Goal: Task Accomplishment & Management: Use online tool/utility

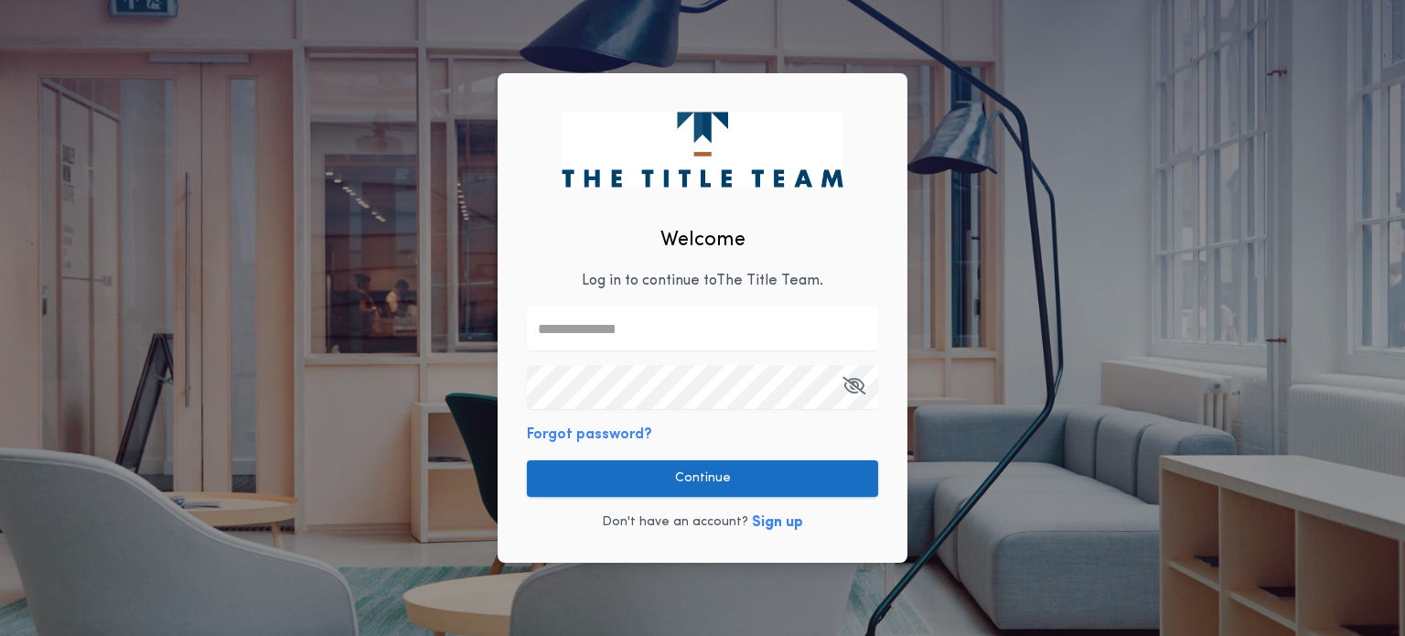
type input "**********"
click at [660, 478] on button "Continue" at bounding box center [702, 478] width 351 height 37
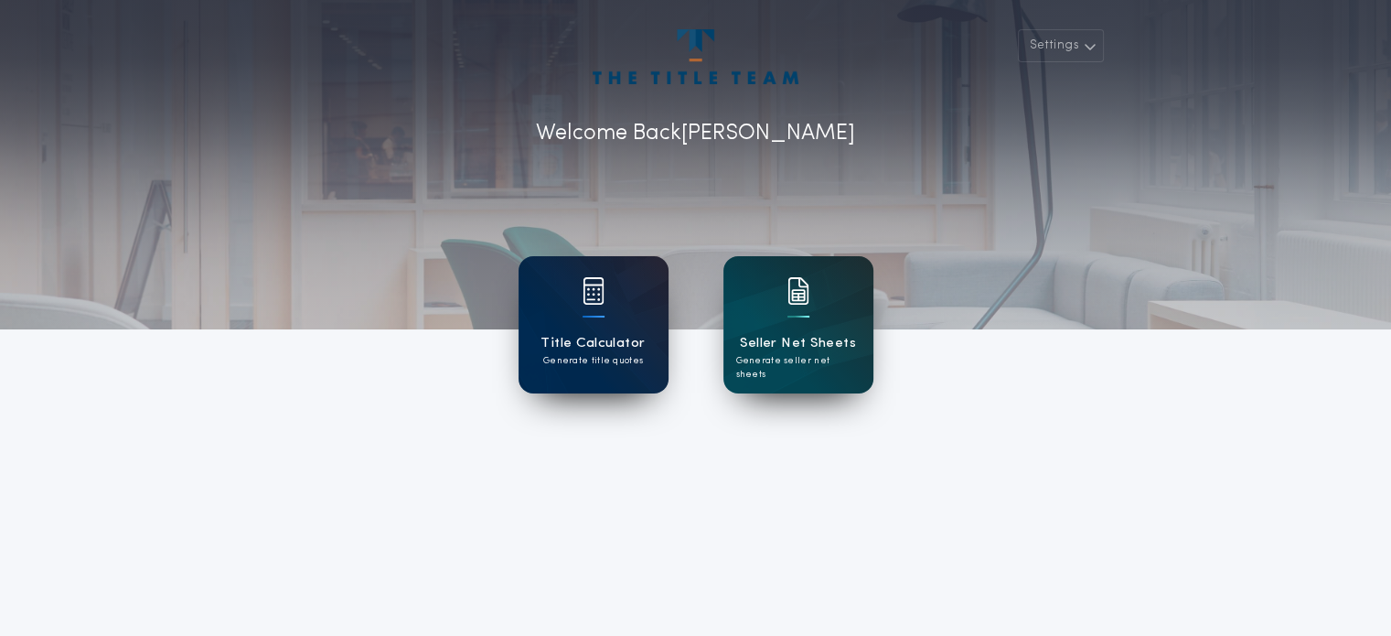
click at [614, 366] on p "Generate title quotes" at bounding box center [593, 361] width 100 height 14
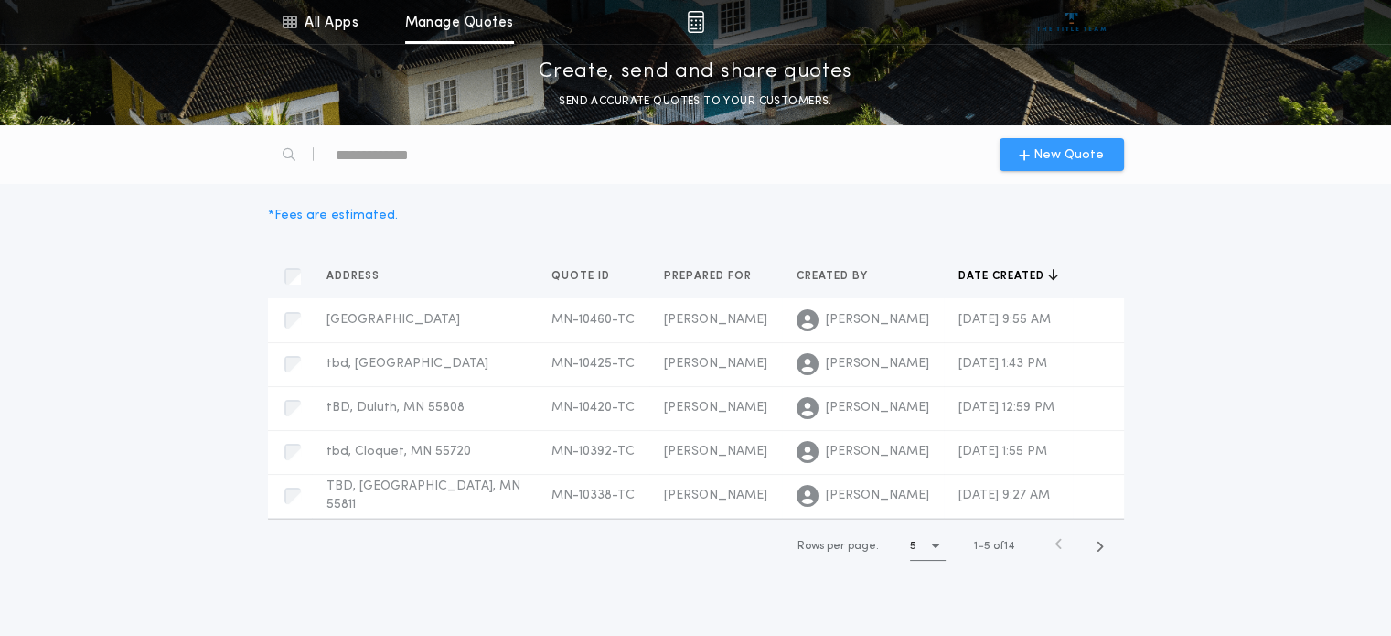
click at [1045, 154] on span "New Quote" at bounding box center [1069, 154] width 70 height 19
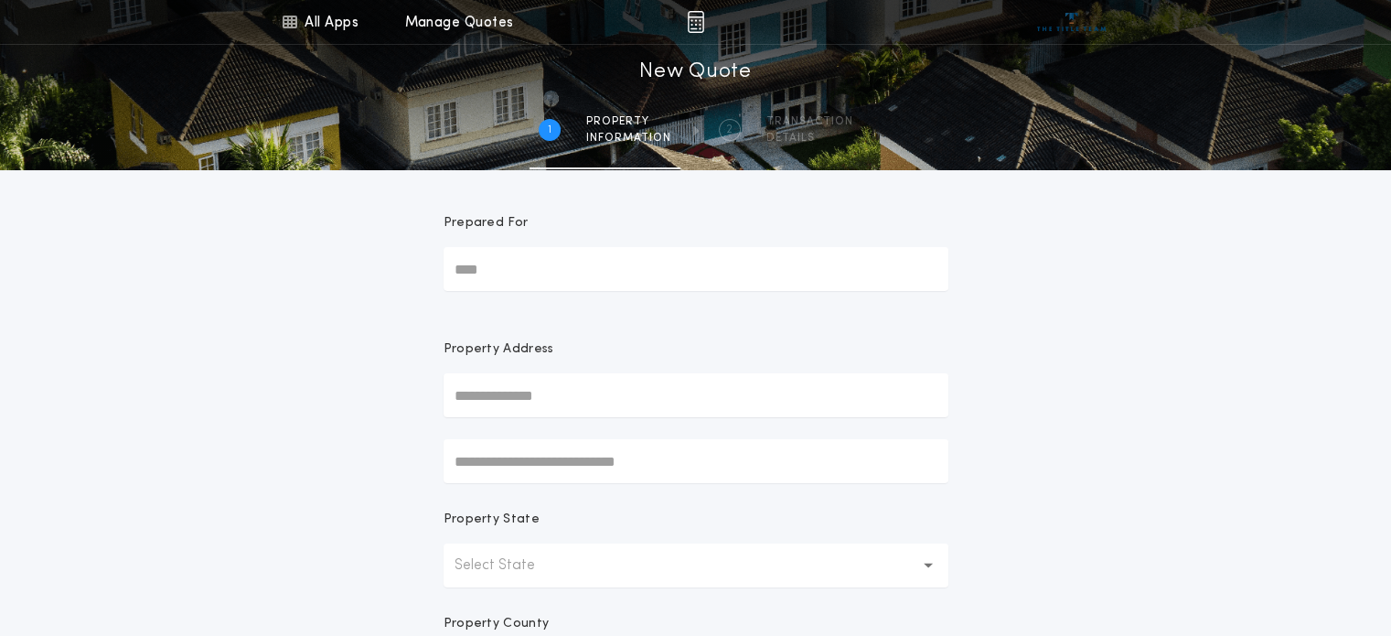
click at [549, 279] on input "Prepared For" at bounding box center [696, 269] width 505 height 44
type input "*****"
click at [533, 396] on input "text" at bounding box center [696, 395] width 505 height 44
type input "***"
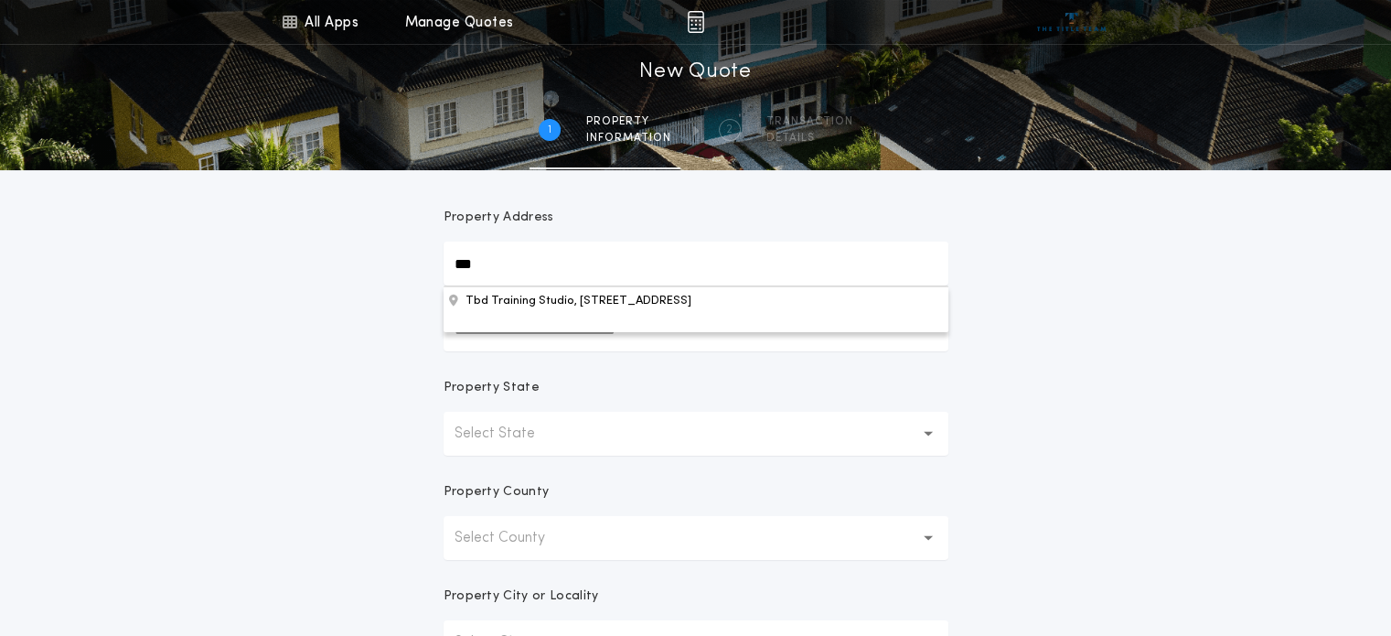
scroll to position [183, 0]
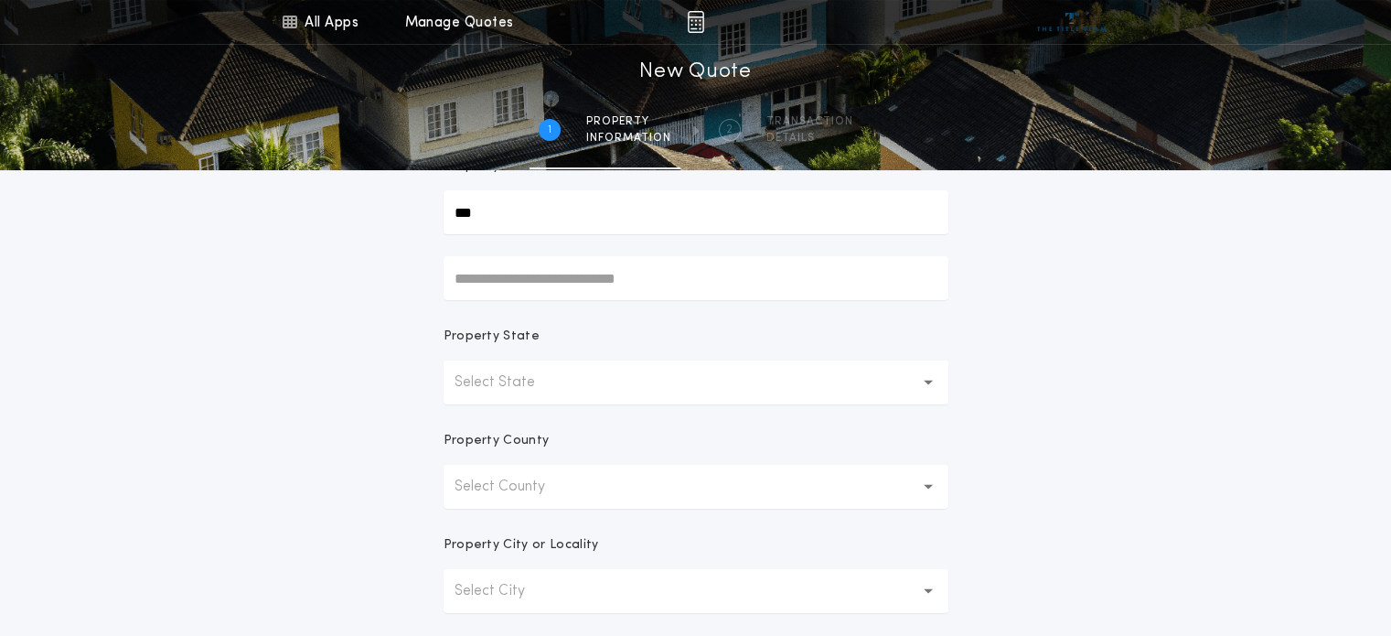
click at [537, 385] on p "Select State" at bounding box center [510, 382] width 110 height 22
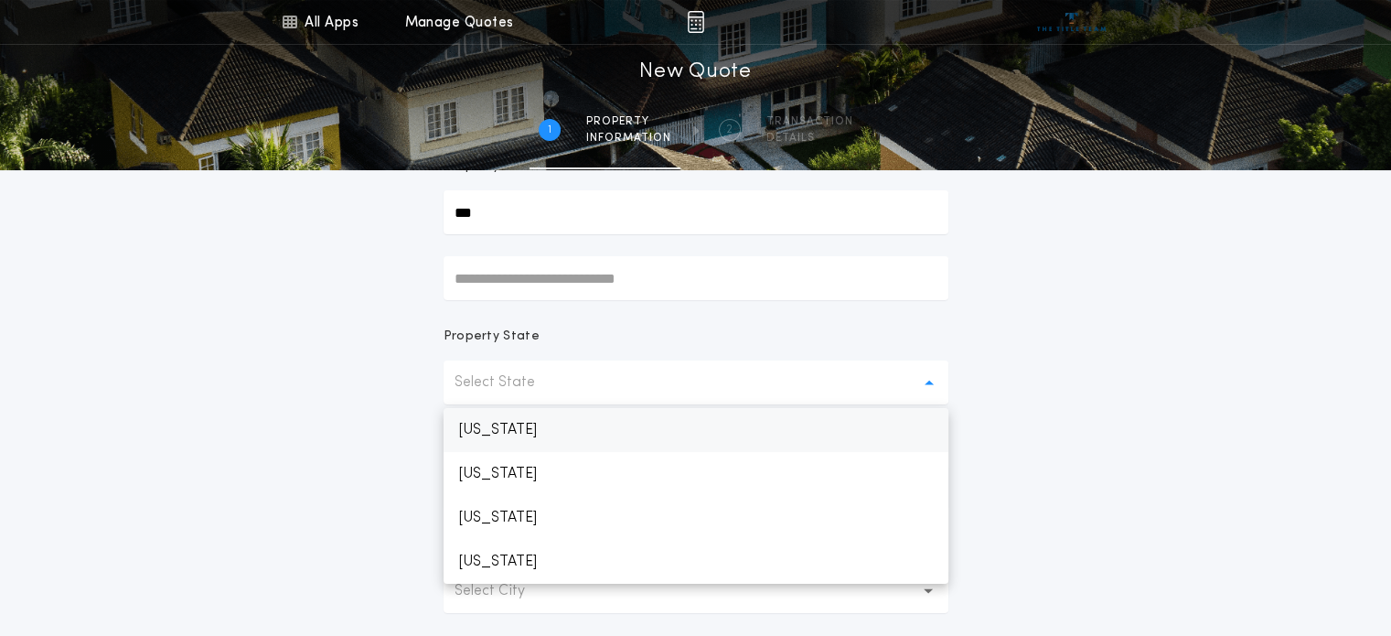
click at [537, 428] on p "[US_STATE]" at bounding box center [696, 430] width 505 height 44
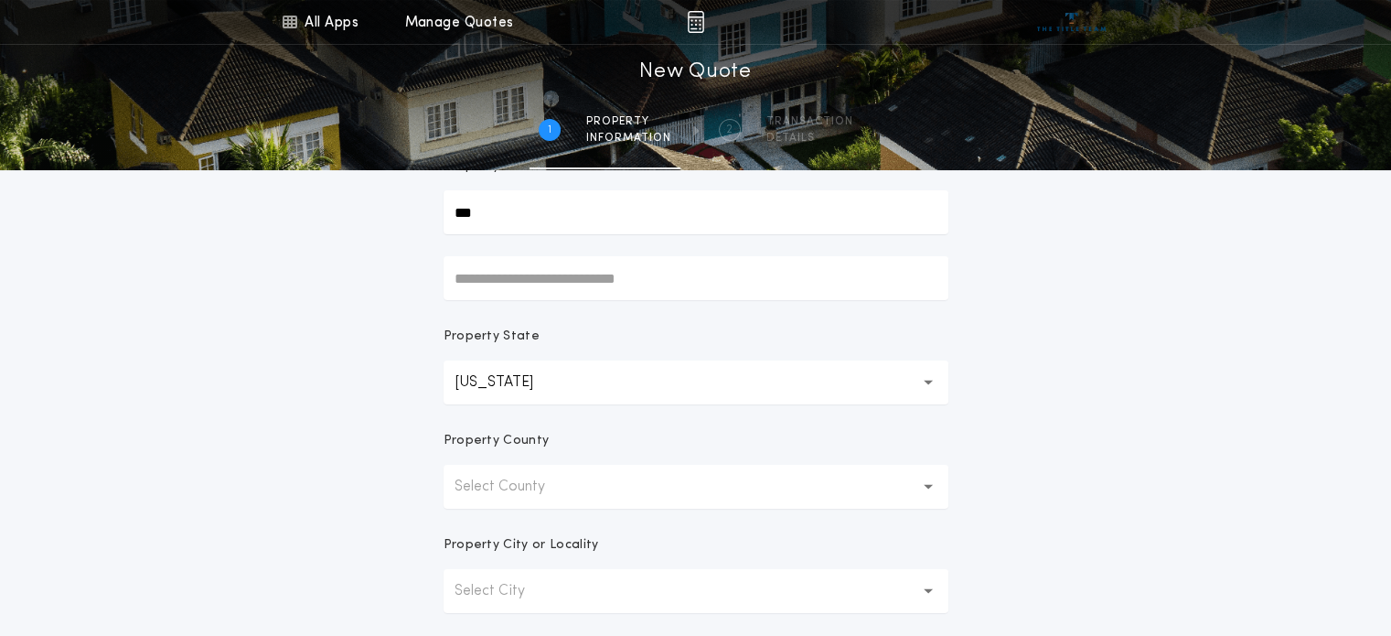
click at [484, 498] on button "Select County" at bounding box center [696, 487] width 505 height 44
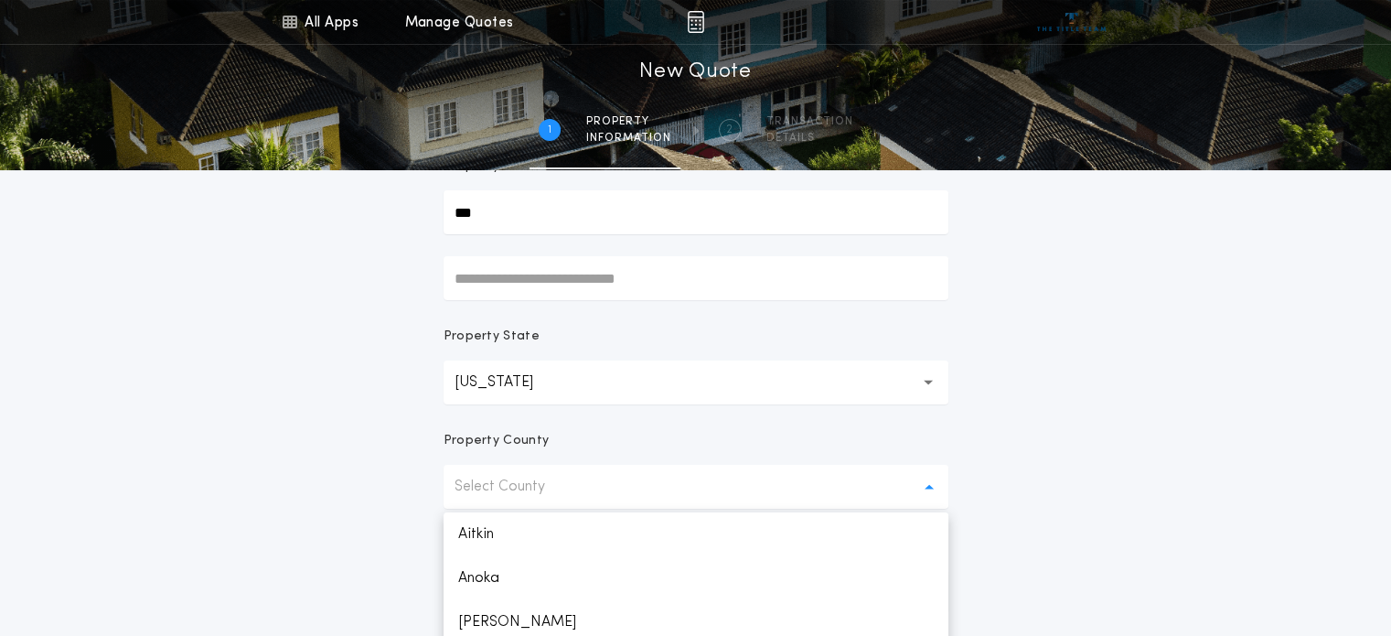
scroll to position [242, 0]
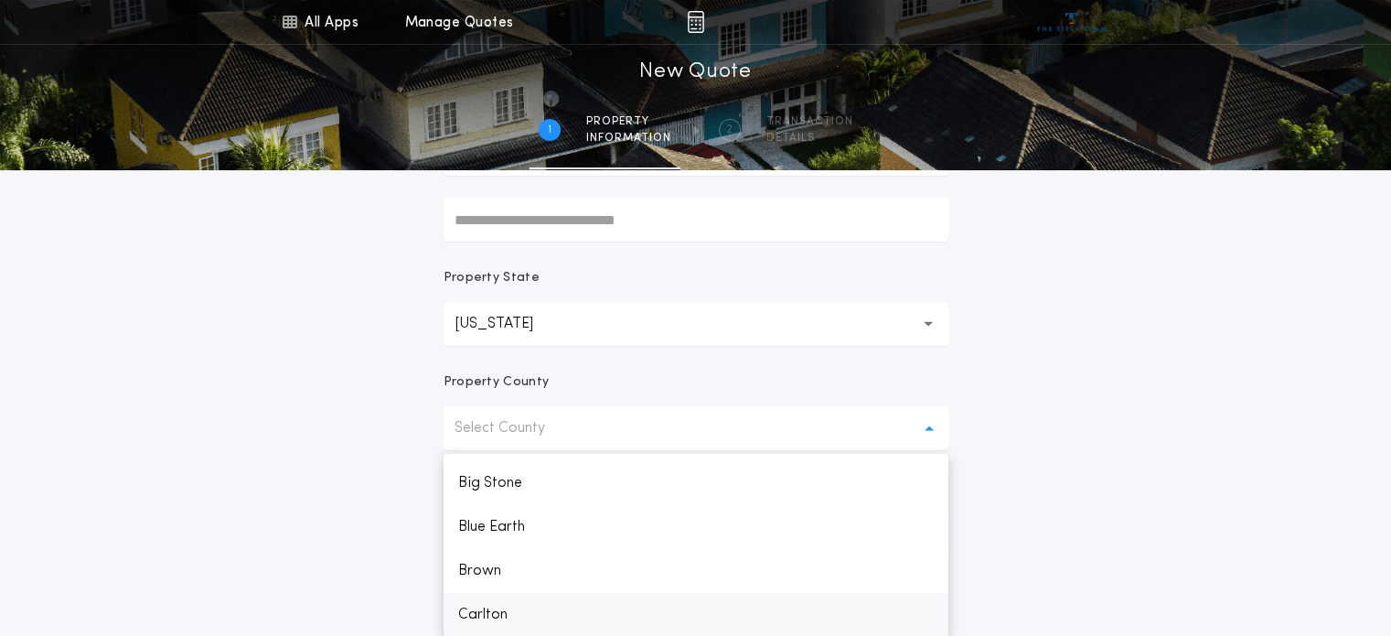
click at [509, 612] on p "Carlton" at bounding box center [696, 615] width 505 height 44
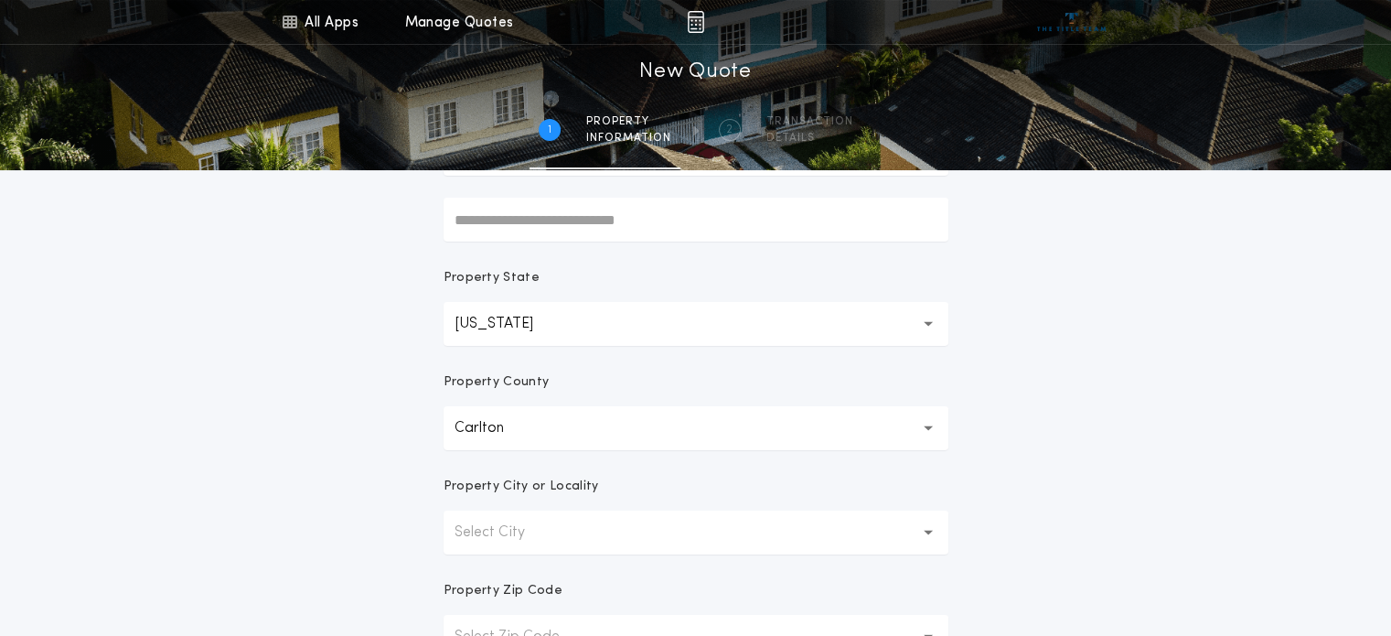
scroll to position [333, 0]
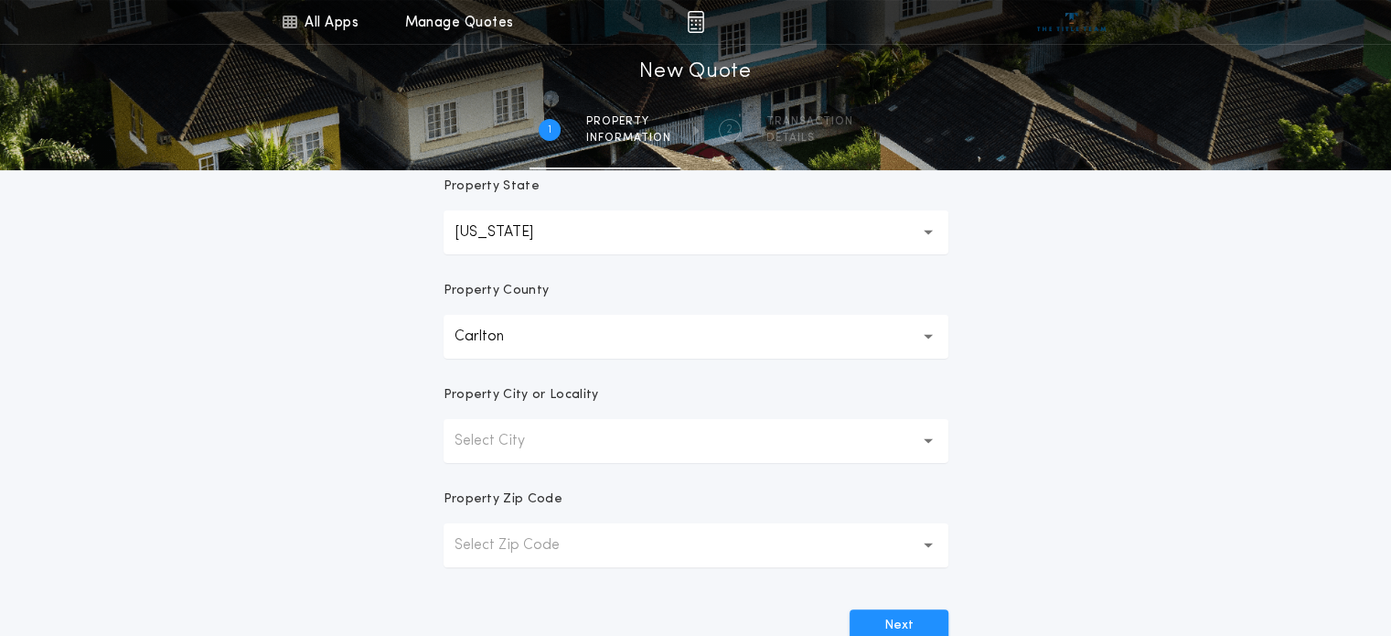
click at [499, 451] on button "Select City" at bounding box center [696, 441] width 505 height 44
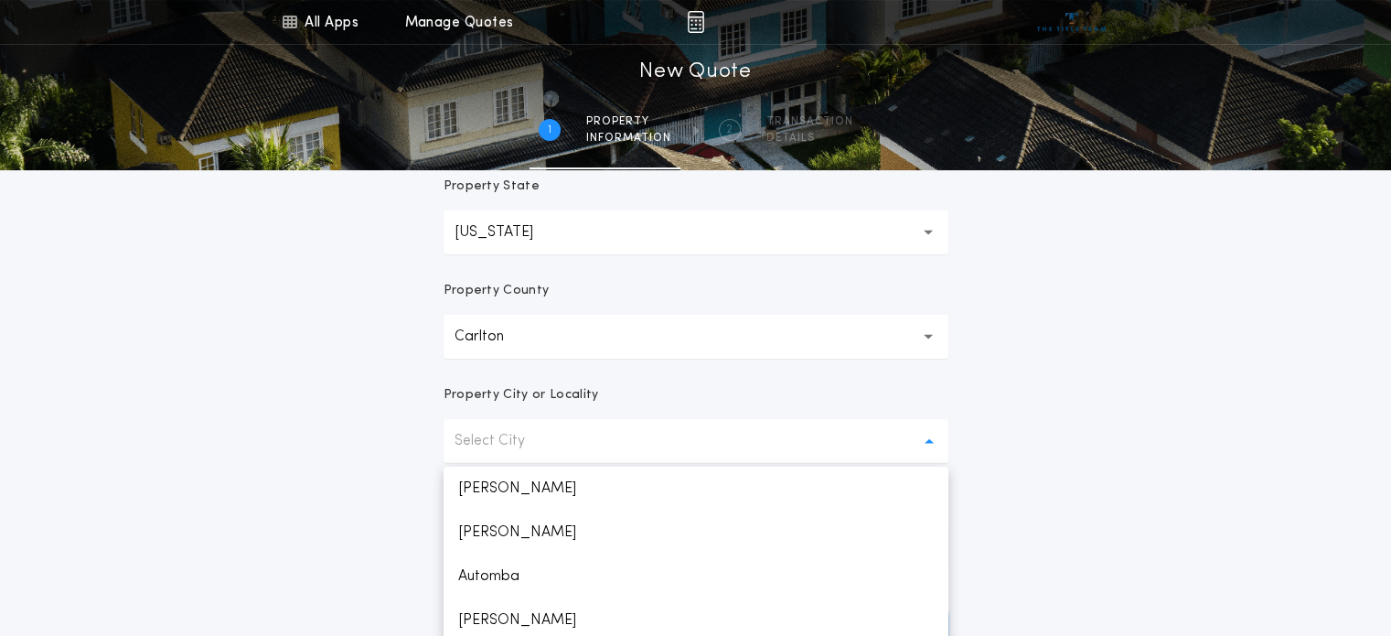
scroll to position [388, 0]
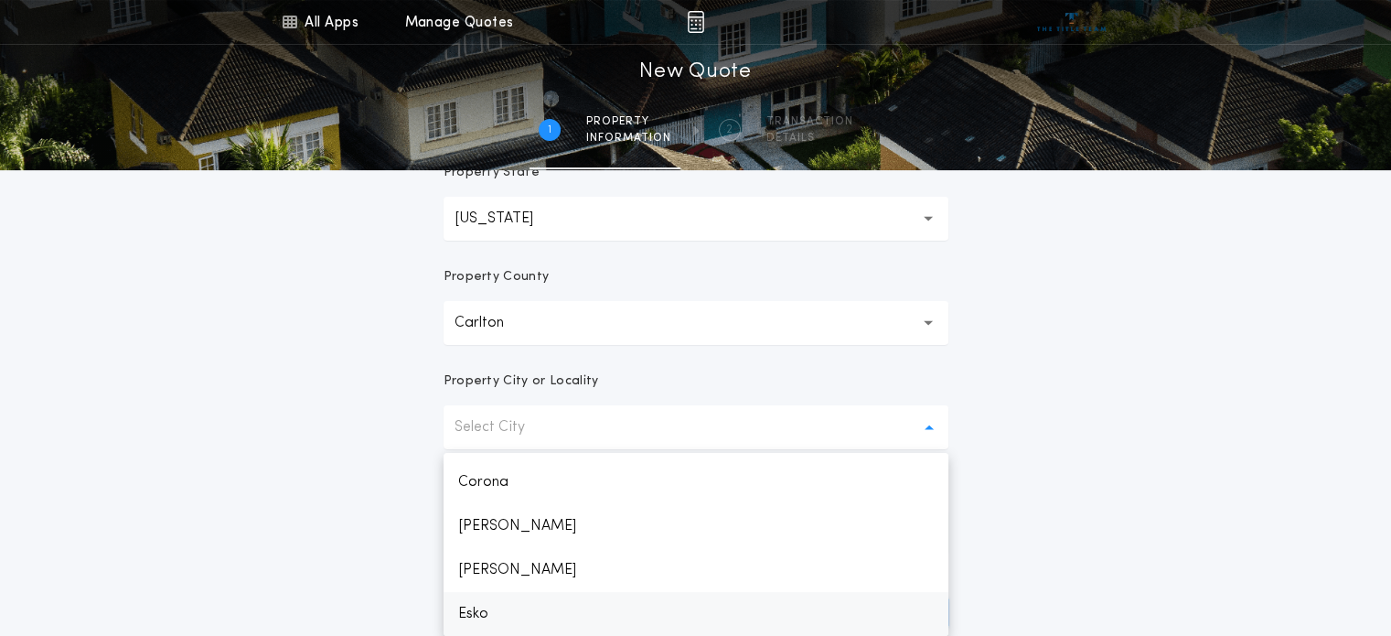
click at [498, 618] on p "Esko" at bounding box center [696, 614] width 505 height 44
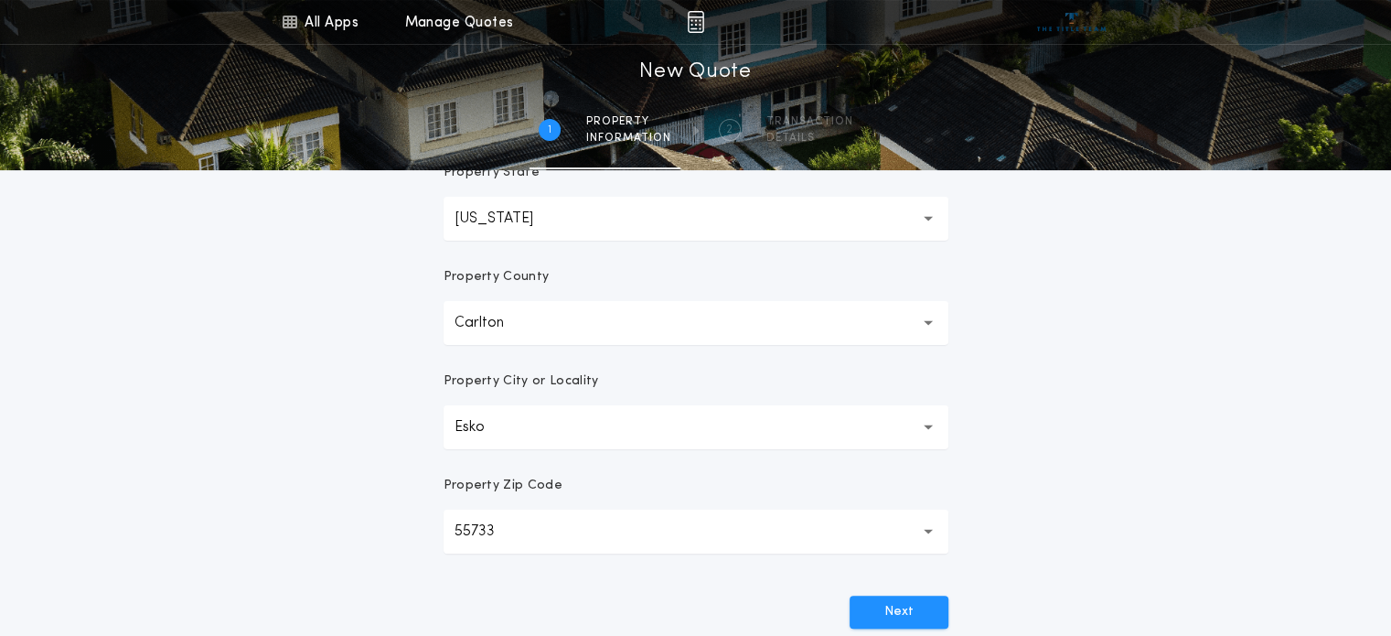
click at [377, 518] on div "All Apps Title Calculator Seller Net Sheets Menu All Apps Manage Quotes 1 /2 Ne…" at bounding box center [695, 176] width 1391 height 1046
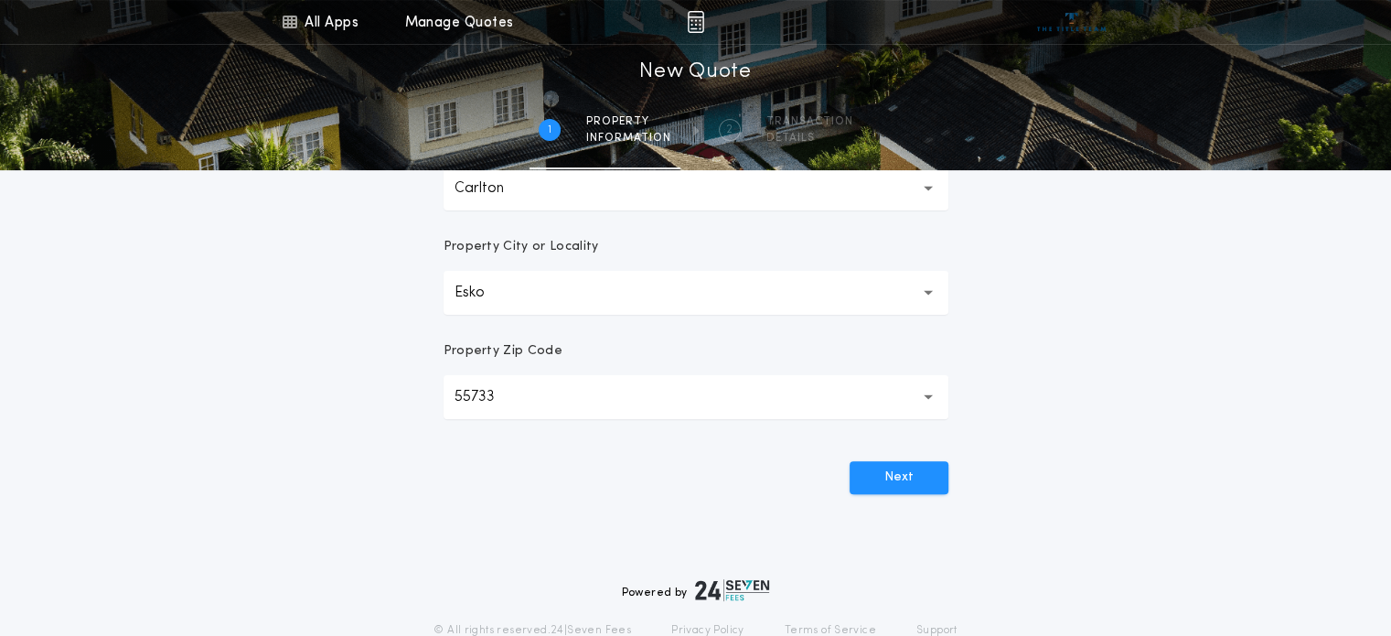
scroll to position [530, 0]
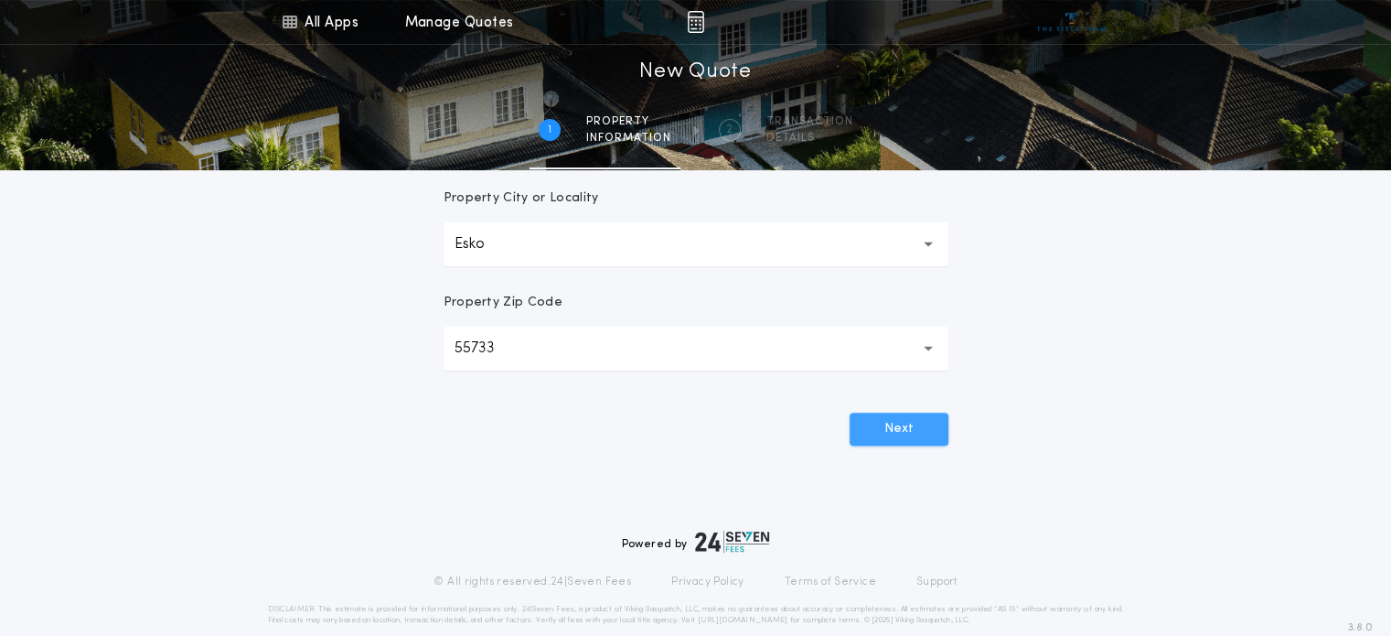
click at [881, 421] on button "Next" at bounding box center [899, 429] width 99 height 33
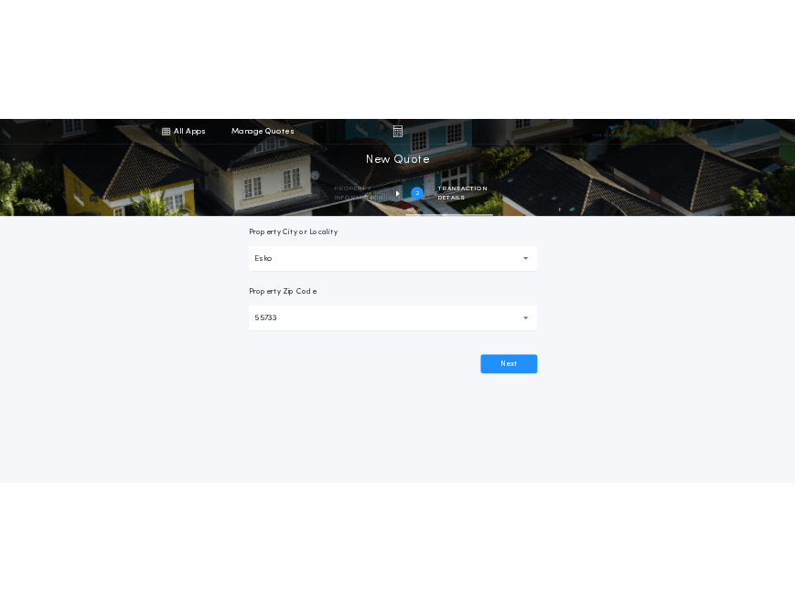
scroll to position [0, 0]
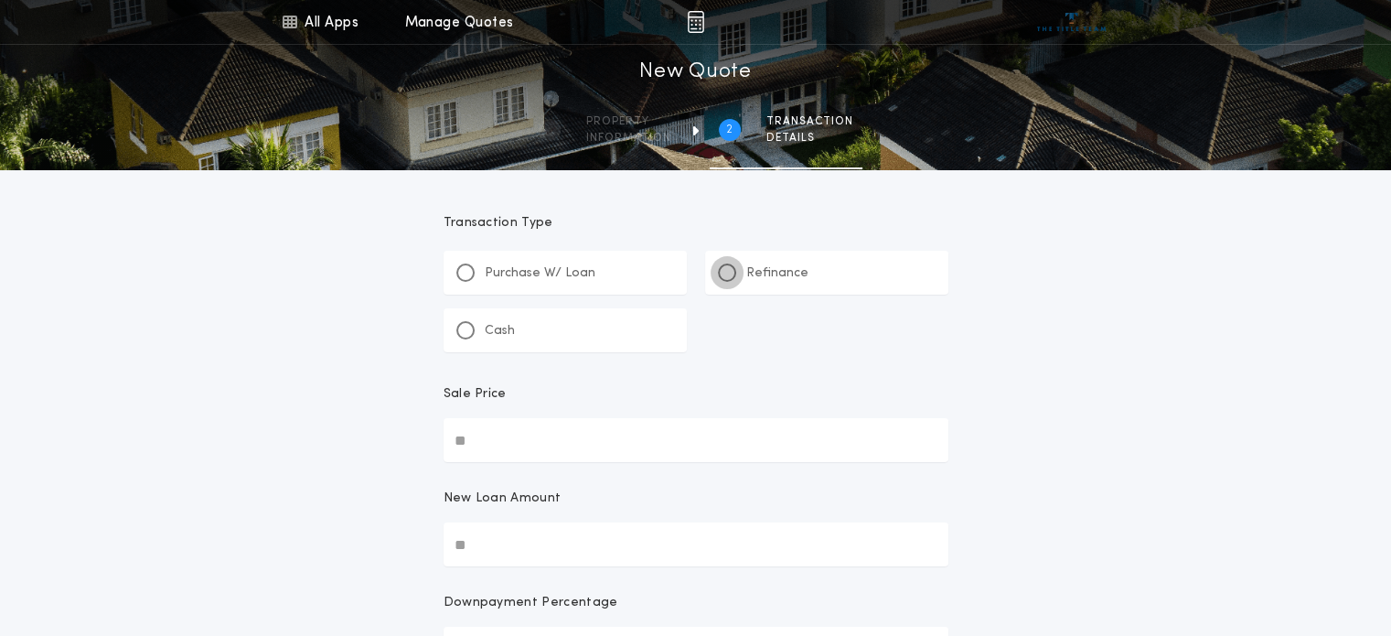
click at [727, 277] on div at bounding box center [727, 272] width 18 height 18
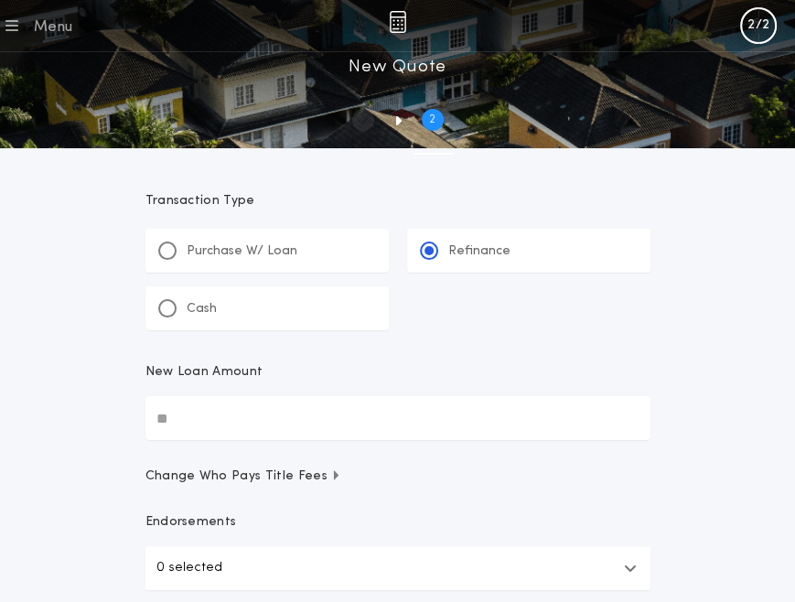
click at [202, 405] on input "New Loan Amount" at bounding box center [397, 418] width 505 height 44
type input "********"
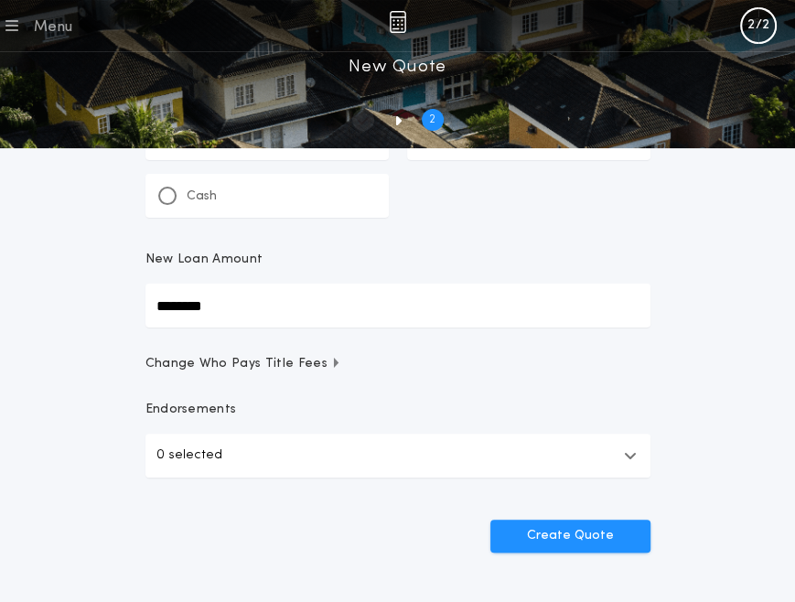
scroll to position [183, 0]
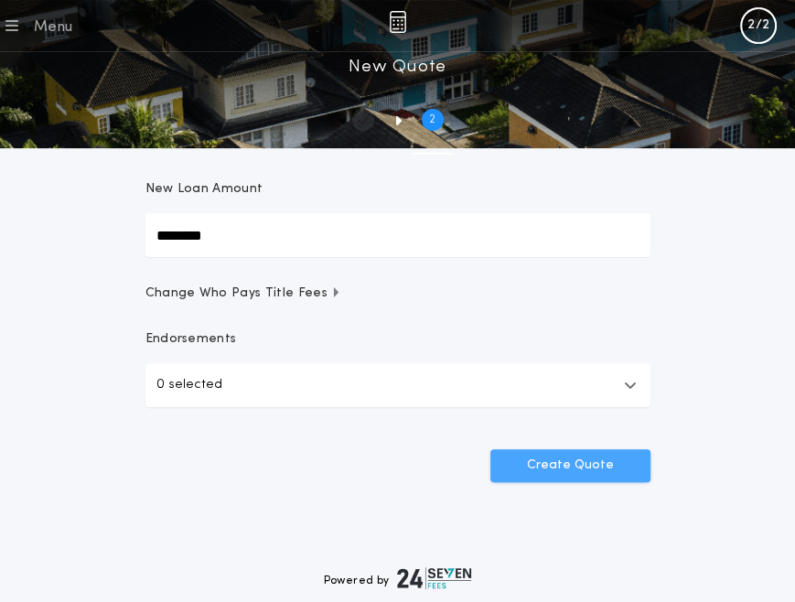
click at [566, 475] on button "Create Quote" at bounding box center [570, 465] width 160 height 33
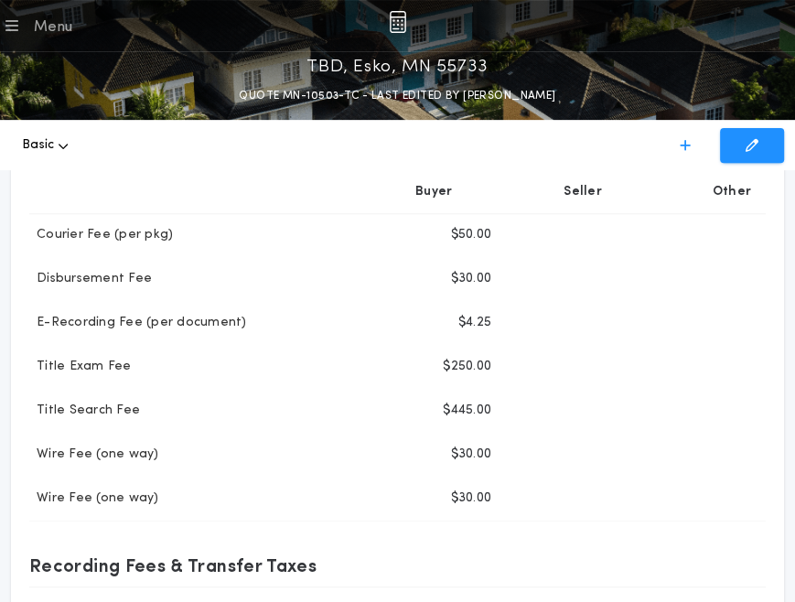
scroll to position [457, 0]
